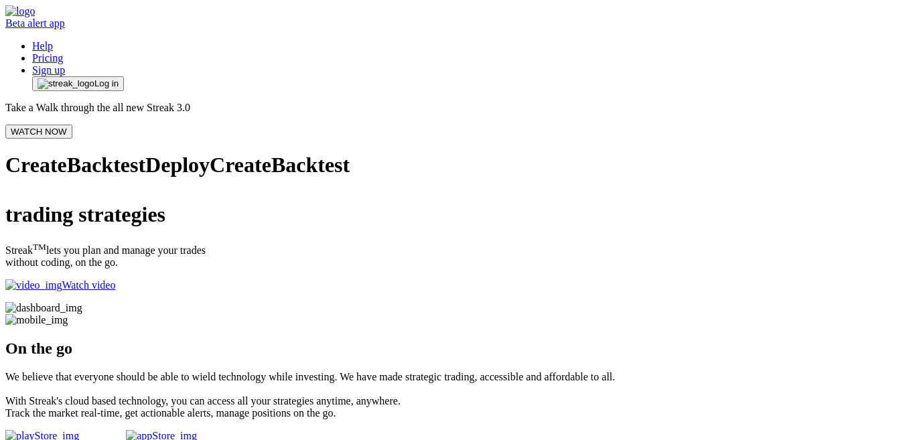
click at [124, 76] on button "Log in" at bounding box center [78, 83] width 92 height 15
click at [119, 78] on span "Log in" at bounding box center [106, 83] width 24 height 11
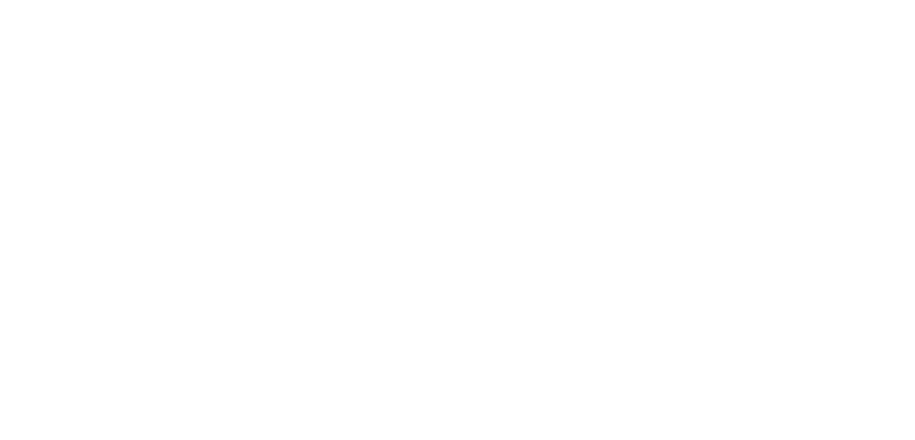
scroll to position [804, 0]
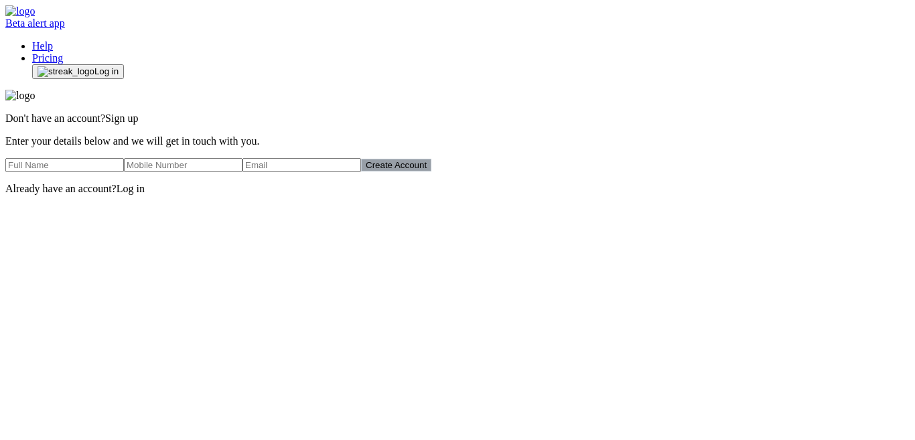
click at [124, 172] on input "text" at bounding box center [64, 165] width 119 height 14
click at [124, 64] on button "Log in" at bounding box center [78, 71] width 92 height 15
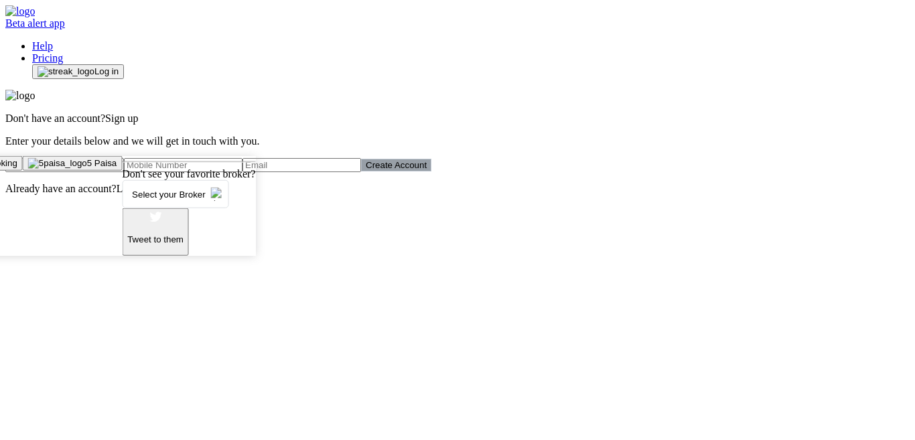
click at [210, 207] on span "Select your Broker" at bounding box center [169, 194] width 84 height 25
